Goal: Task Accomplishment & Management: Complete application form

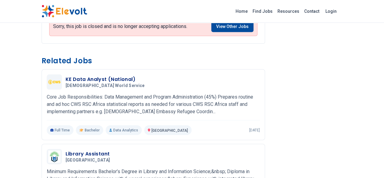
scroll to position [564, 0]
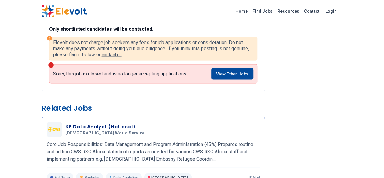
click at [70, 123] on h3 "KE Data Analyst (National)" at bounding box center [107, 126] width 82 height 7
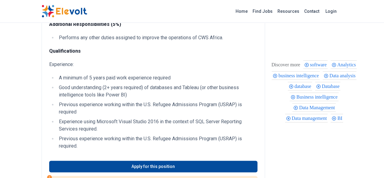
scroll to position [334, 0]
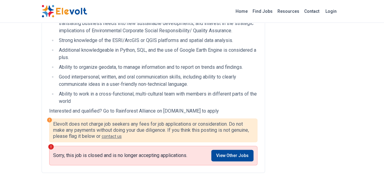
scroll to position [394, 0]
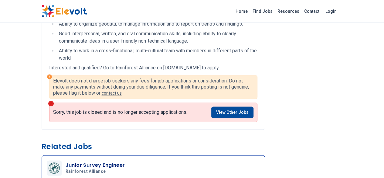
click at [66, 161] on h3 "Junior Survey Engineer" at bounding box center [95, 164] width 59 height 7
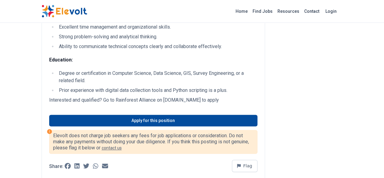
scroll to position [364, 0]
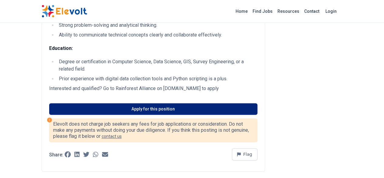
click at [130, 103] on link "Apply for this position" at bounding box center [153, 109] width 208 height 12
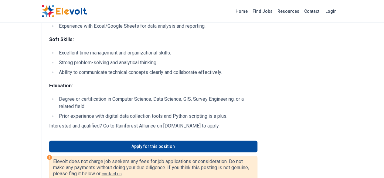
scroll to position [394, 0]
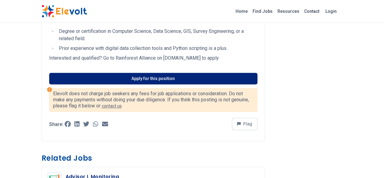
click at [117, 73] on link "Apply for this position" at bounding box center [153, 79] width 208 height 12
